Goal: Obtain resource: Obtain resource

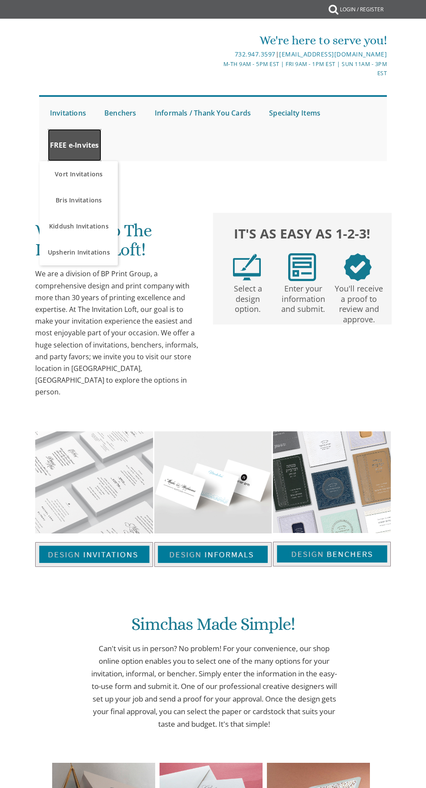
click at [63, 145] on link "FREE e-Invites" at bounding box center [74, 145] width 53 height 32
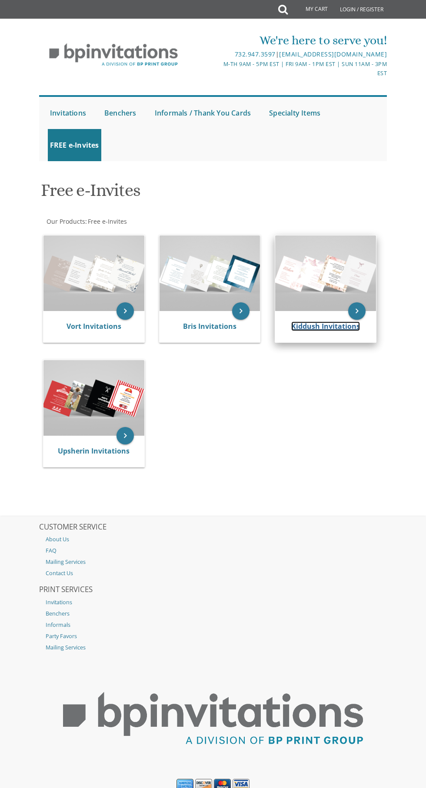
click at [315, 326] on link "Kiddush Invitations" at bounding box center [325, 327] width 69 height 10
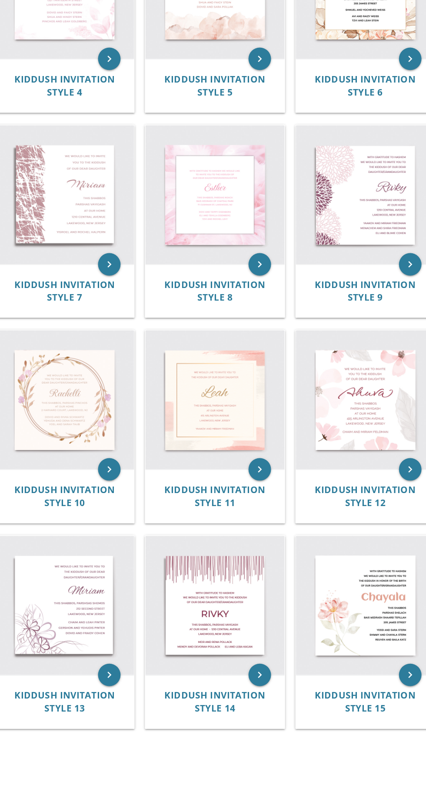
scroll to position [438, 0]
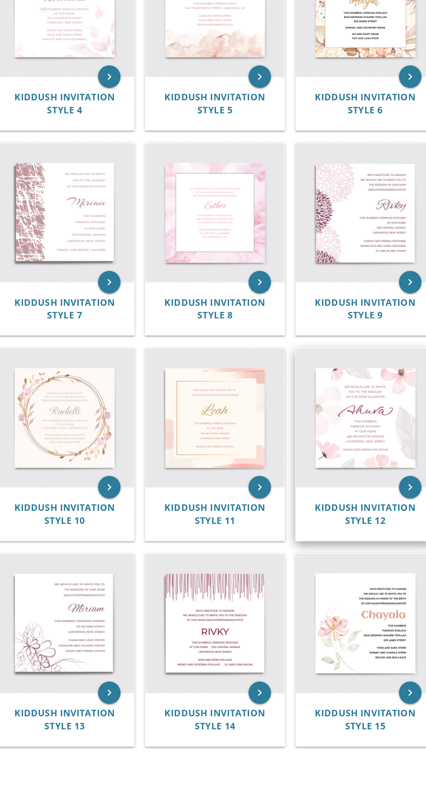
click at [326, 371] on img at bounding box center [325, 321] width 107 height 107
click at [317, 403] on span "Kiddush Invitation Style 12" at bounding box center [326, 397] width 78 height 20
click at [349, 374] on img at bounding box center [325, 321] width 107 height 107
click at [345, 374] on img at bounding box center [325, 321] width 107 height 107
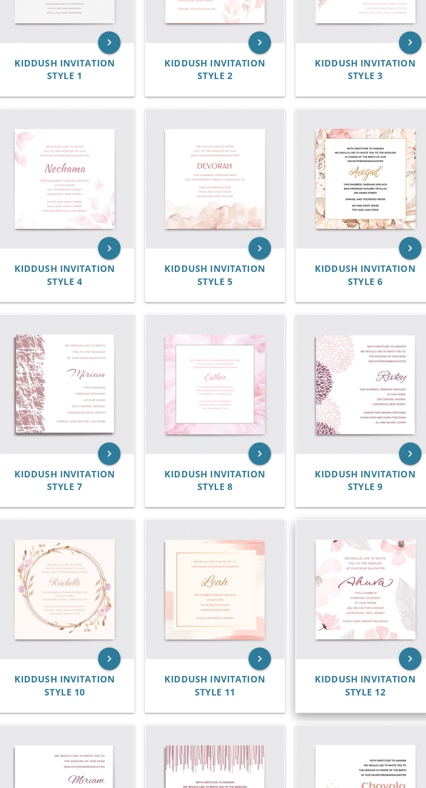
scroll to position [305, 0]
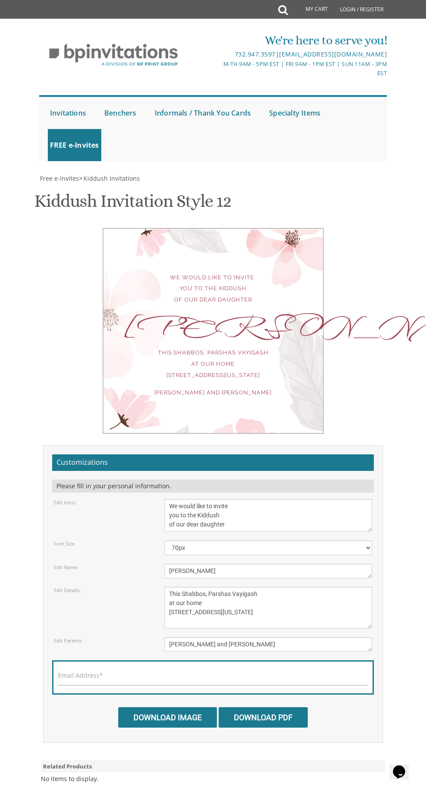
click at [254, 532] on textarea "We would like to invite you to the Kiddush of our dear daughter" at bounding box center [267, 515] width 207 height 33
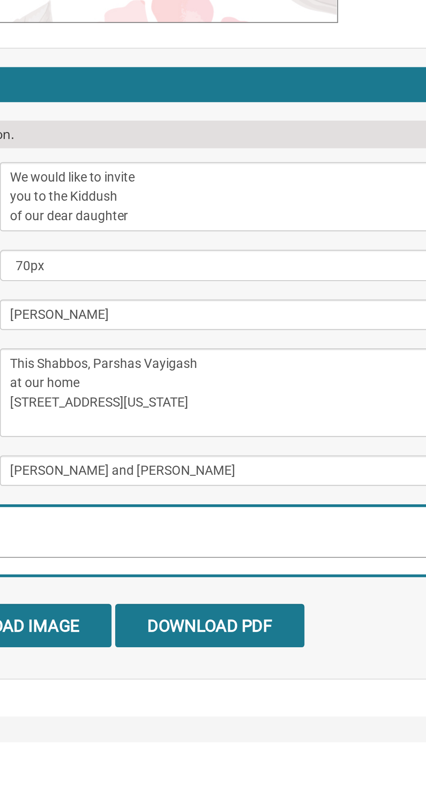
click at [175, 522] on textarea "We would like to invite you to the Kiddush of our dear daughter" at bounding box center [267, 517] width 207 height 33
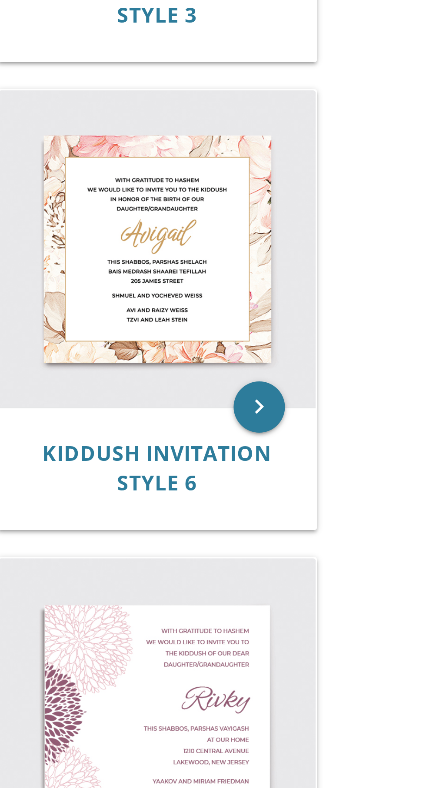
scroll to position [303, 0]
